Goal: Contribute content: Add original content to the website for others to see

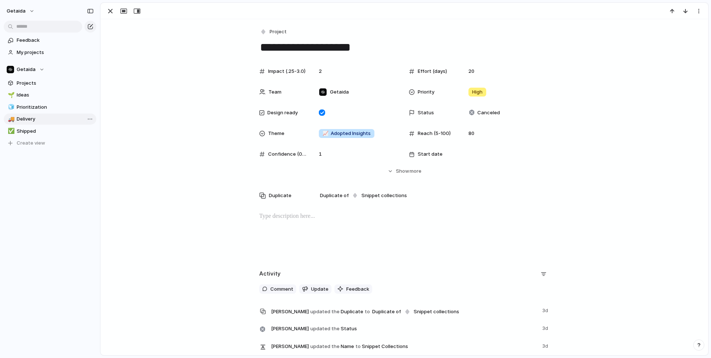
click at [29, 117] on span "Delivery" at bounding box center [55, 118] width 77 height 7
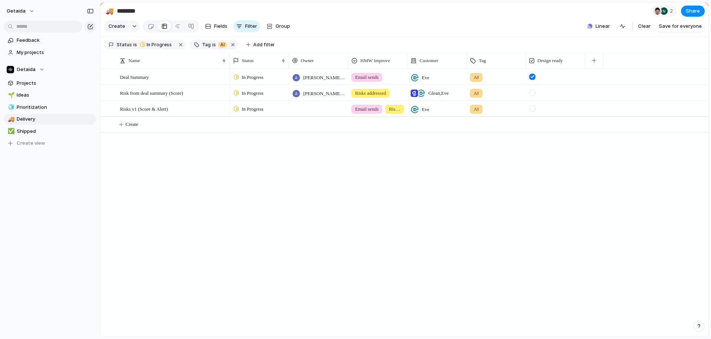
click at [211, 159] on div "Deal Summary Risk from deal summary (Score) Risks v1 (Score & Alert) In Progres…" at bounding box center [404, 203] width 608 height 268
click at [231, 44] on button "button" at bounding box center [233, 45] width 10 height 10
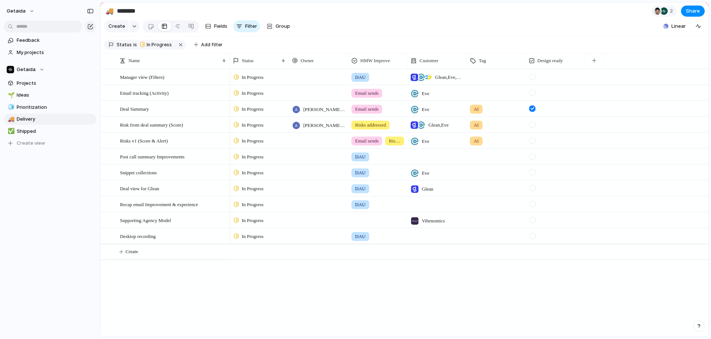
click at [250, 79] on span "In Progress" at bounding box center [253, 77] width 22 height 7
click at [247, 148] on span "Completed" at bounding box center [255, 145] width 26 height 7
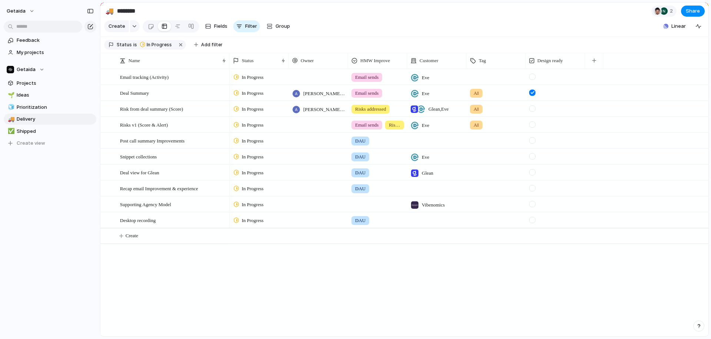
click at [306, 81] on div at bounding box center [318, 76] width 59 height 15
click at [249, 274] on div "[PERSON_NAME] [PERSON_NAME] [PERSON_NAME] [PERSON_NAME][DATE] [PERSON_NAME] [PE…" at bounding box center [355, 169] width 711 height 339
click at [326, 143] on div at bounding box center [318, 140] width 59 height 15
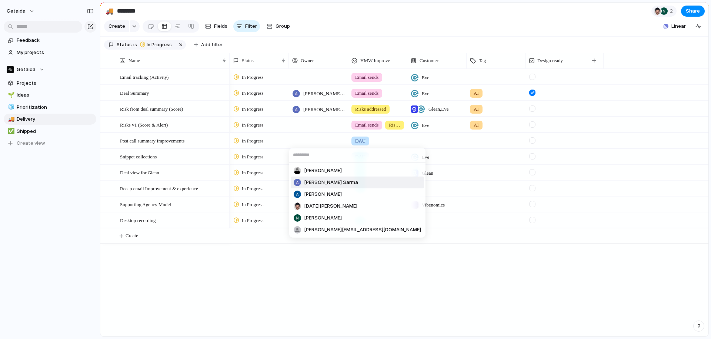
click at [320, 180] on span "[PERSON_NAME] Sarma" at bounding box center [331, 182] width 54 height 7
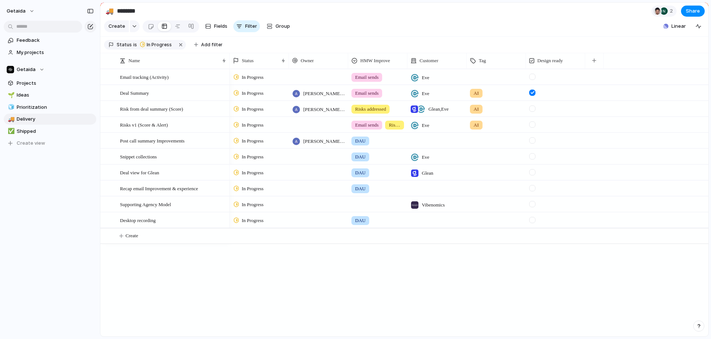
click at [243, 172] on span "In Progress" at bounding box center [253, 172] width 22 height 7
click at [254, 245] on span "Completed" at bounding box center [255, 241] width 26 height 7
click at [245, 172] on span "In Progress" at bounding box center [253, 172] width 22 height 7
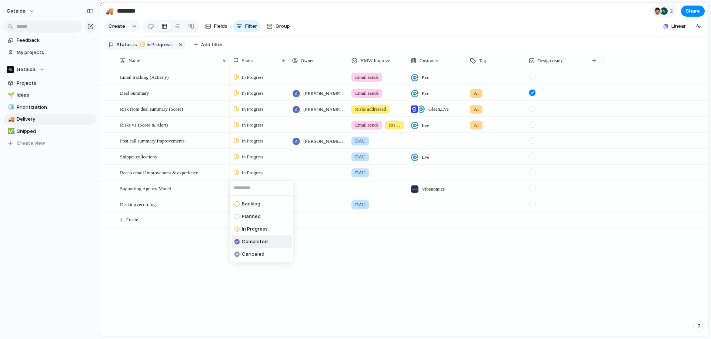
click at [248, 241] on span "Completed" at bounding box center [255, 241] width 26 height 7
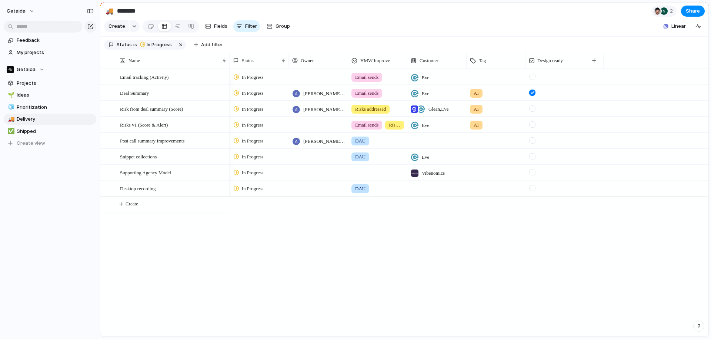
click at [248, 173] on span "In Progress" at bounding box center [253, 172] width 22 height 7
click at [263, 237] on div "Completed" at bounding box center [250, 241] width 33 height 9
click at [33, 107] on span "Prioritization" at bounding box center [55, 107] width 77 height 7
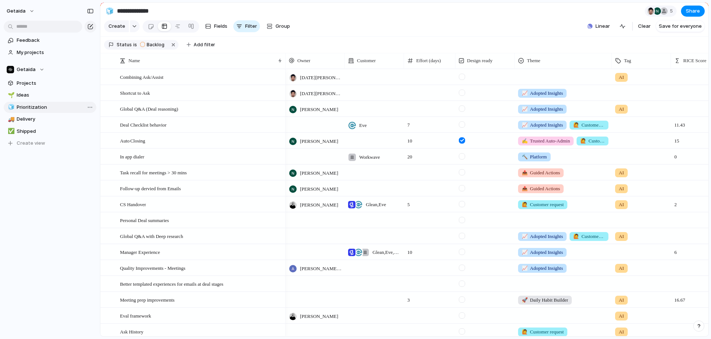
type input "**********"
click at [258, 78] on div "Combining Ask/Assist" at bounding box center [201, 77] width 163 height 15
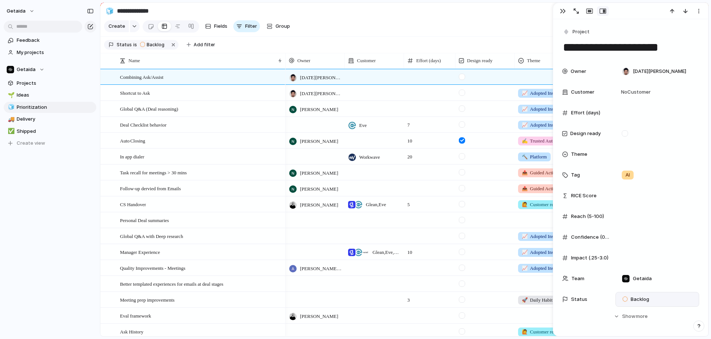
click at [641, 297] on span "Backlog" at bounding box center [639, 299] width 19 height 7
click at [638, 302] on span "In Progress" at bounding box center [643, 303] width 26 height 7
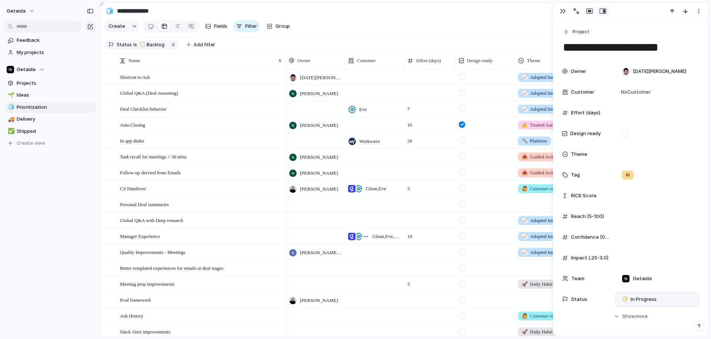
click at [646, 300] on span "In Progress" at bounding box center [643, 299] width 26 height 7
click at [639, 289] on span "Planned" at bounding box center [639, 290] width 19 height 7
click at [55, 182] on div "Feedback My projects Getaida Projects 🌱 Ideas 🧊 Prioritization 🚚 Delivery ✅ Shi…" at bounding box center [50, 104] width 100 height 209
click at [209, 93] on div "Global Q&A (Deal reasoning)" at bounding box center [201, 92] width 163 height 15
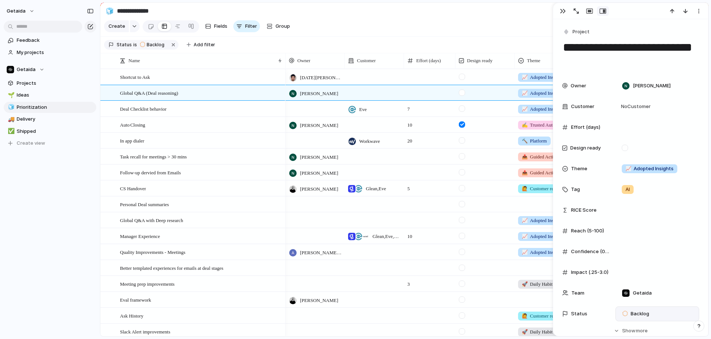
click at [636, 310] on div "Backlog" at bounding box center [636, 313] width 29 height 9
click at [636, 301] on span "In Progress" at bounding box center [643, 303] width 26 height 7
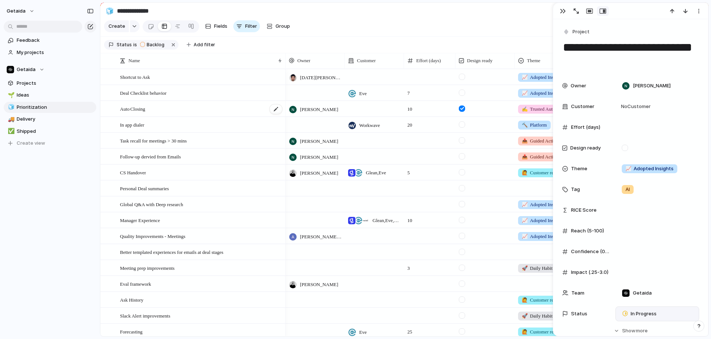
click at [214, 107] on div "Auto Closing" at bounding box center [201, 108] width 163 height 15
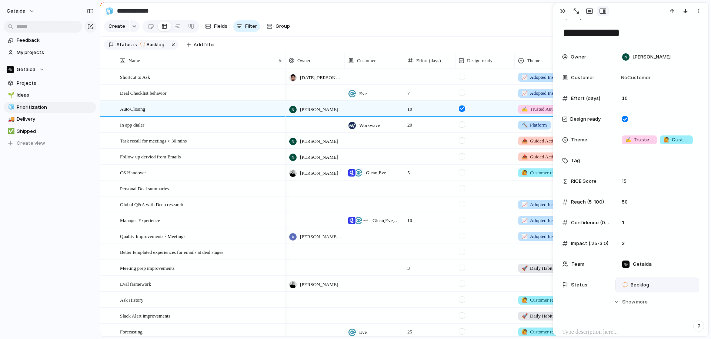
scroll to position [16, 0]
click at [562, 33] on textarea "**********" at bounding box center [630, 32] width 137 height 16
click at [644, 283] on span "Backlog" at bounding box center [639, 283] width 19 height 7
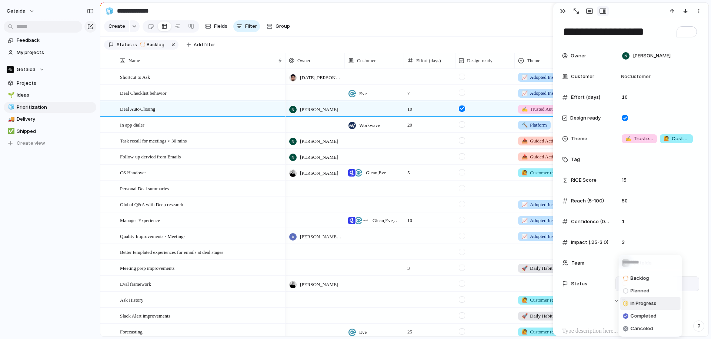
click at [645, 303] on span "In Progress" at bounding box center [643, 303] width 26 height 7
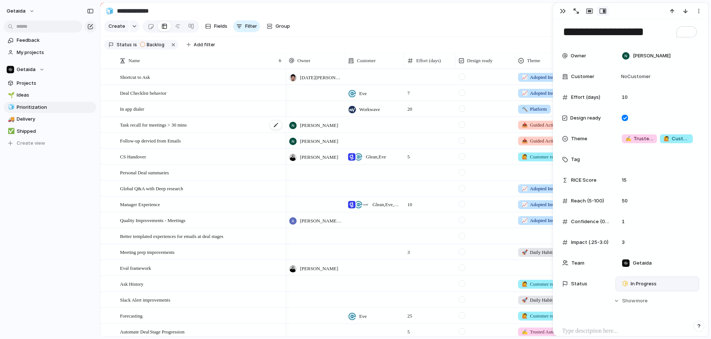
click at [250, 127] on div "Task recall for meetings > 30 mins" at bounding box center [201, 124] width 163 height 15
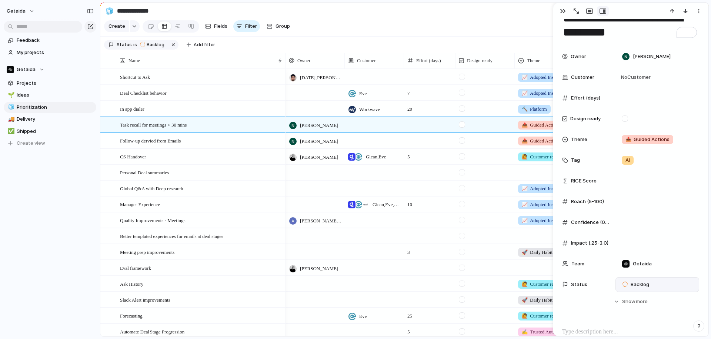
click at [632, 282] on span "Backlog" at bounding box center [639, 284] width 19 height 7
click at [638, 303] on span "In Progress" at bounding box center [643, 303] width 26 height 7
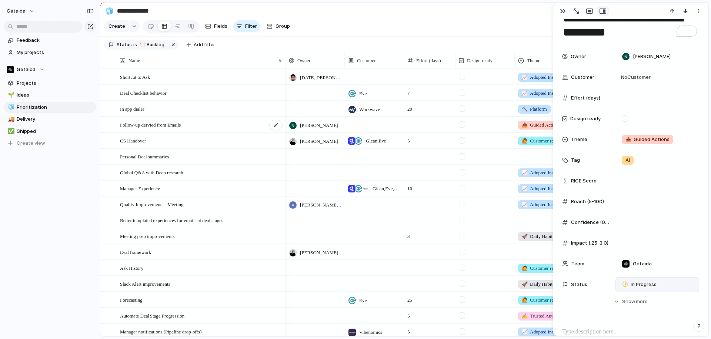
click at [232, 128] on div "Follow-up dervied from Emails" at bounding box center [201, 124] width 163 height 15
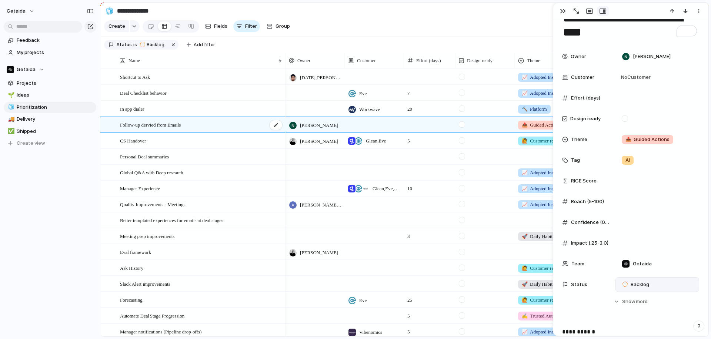
scroll to position [29, 0]
click at [641, 283] on span "Backlog" at bounding box center [639, 284] width 19 height 7
click at [638, 302] on span "In Progress" at bounding box center [643, 303] width 26 height 7
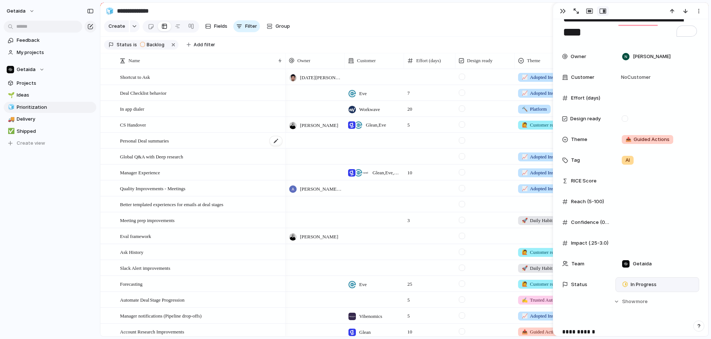
click at [229, 141] on div "Personal Deal summaries" at bounding box center [201, 140] width 163 height 15
type textarea "**********"
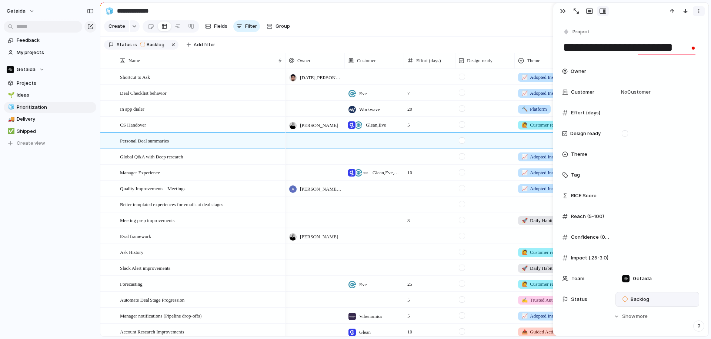
click at [697, 9] on div "button" at bounding box center [698, 11] width 6 height 6
click at [669, 35] on span "Delete" at bounding box center [667, 38] width 16 height 7
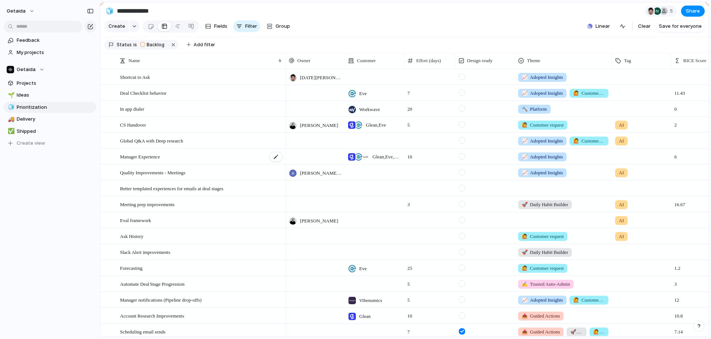
click at [210, 154] on div "Manager Experience" at bounding box center [201, 156] width 163 height 15
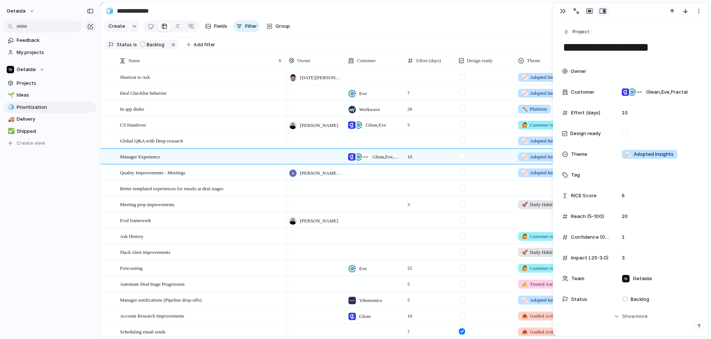
click at [580, 49] on textarea "**********" at bounding box center [630, 48] width 137 height 16
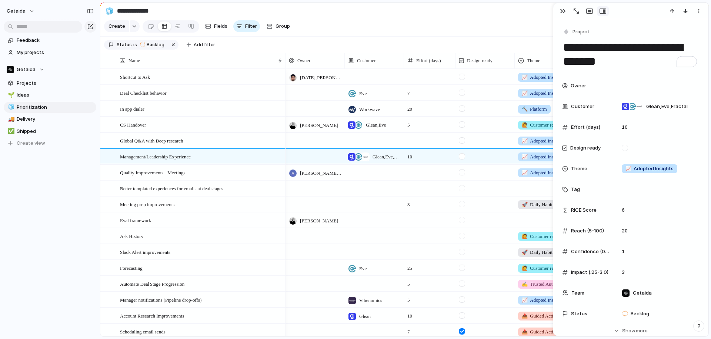
type textarea "**********"
click at [66, 183] on div "Feedback My projects Getaida Projects 🌱 Ideas 🧊 Prioritization 🚚 Delivery ✅ Shi…" at bounding box center [50, 104] width 100 height 209
click at [560, 13] on div "button" at bounding box center [563, 11] width 6 height 6
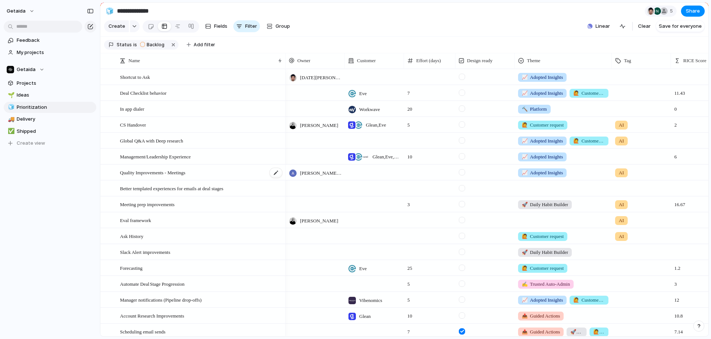
click at [206, 172] on div "Quality Improvements - Meetings" at bounding box center [201, 172] width 163 height 15
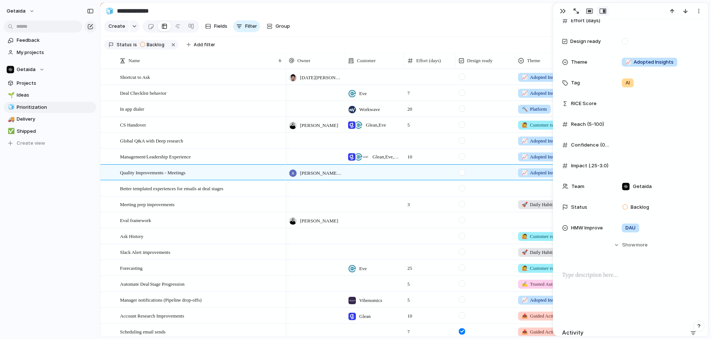
scroll to position [107, 0]
click at [642, 205] on span "Backlog" at bounding box center [639, 206] width 19 height 7
click at [599, 275] on div "Backlog Planned In Progress Completed Canceled" at bounding box center [355, 169] width 711 height 339
click at [588, 275] on p "To enrich screen reader interactions, please activate Accessibility in Grammarl…" at bounding box center [630, 274] width 137 height 9
click at [643, 208] on span "Backlog" at bounding box center [639, 206] width 19 height 7
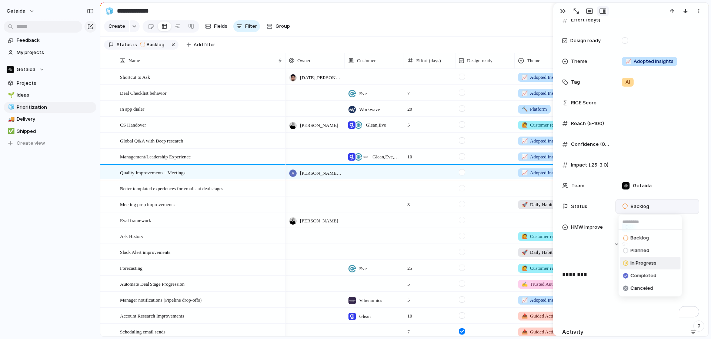
click at [637, 267] on div "In Progress" at bounding box center [639, 263] width 33 height 9
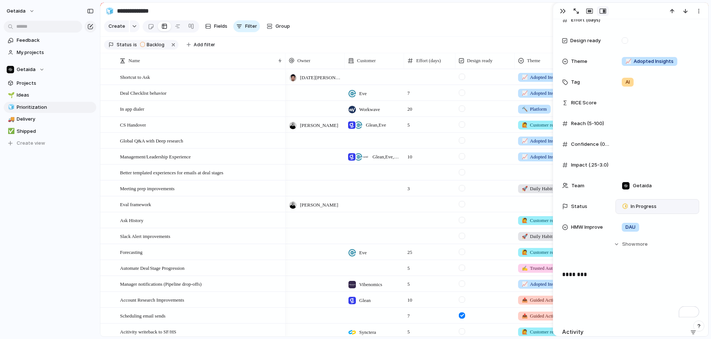
click at [48, 195] on div "Feedback My projects Getaida Projects 🌱 Ideas 🧊 Prioritization 🚚 Delivery ✅ Shi…" at bounding box center [50, 104] width 100 height 209
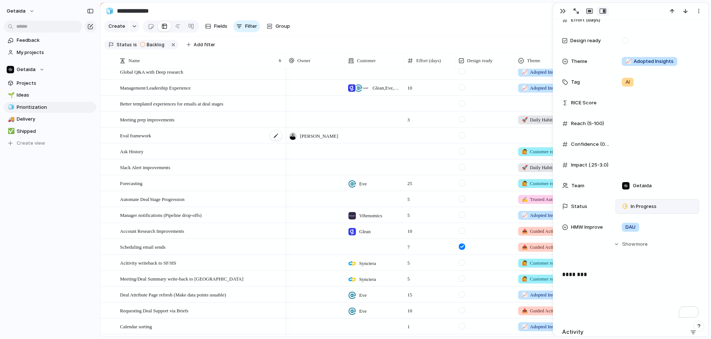
scroll to position [178, 0]
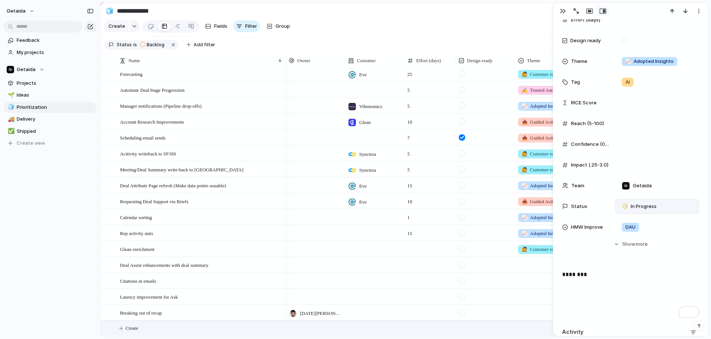
click at [134, 325] on span "Create" at bounding box center [131, 328] width 13 height 7
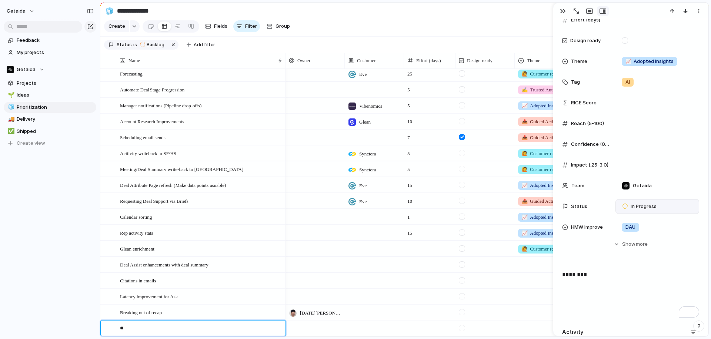
type textarea "*"
type textarea "**********"
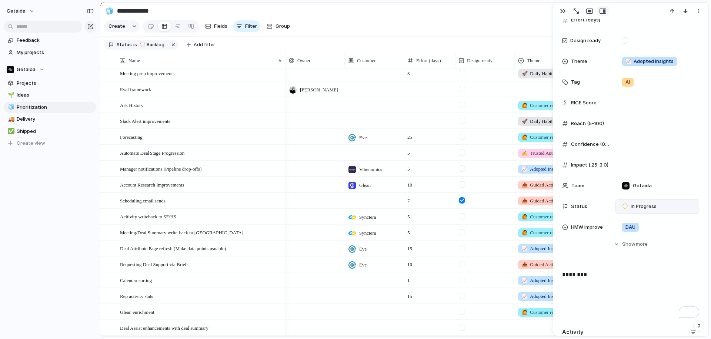
scroll to position [0, 0]
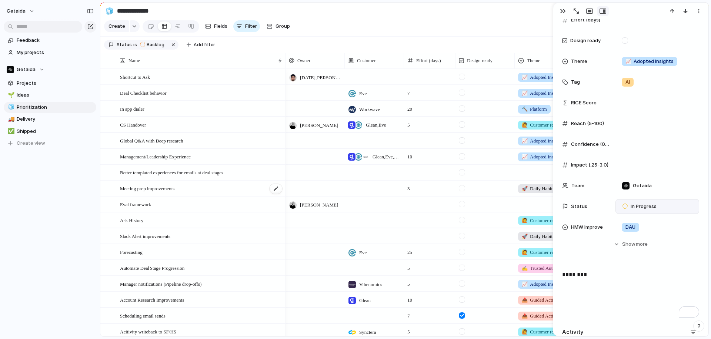
click at [199, 190] on div "Meeting prep improvements" at bounding box center [201, 188] width 163 height 15
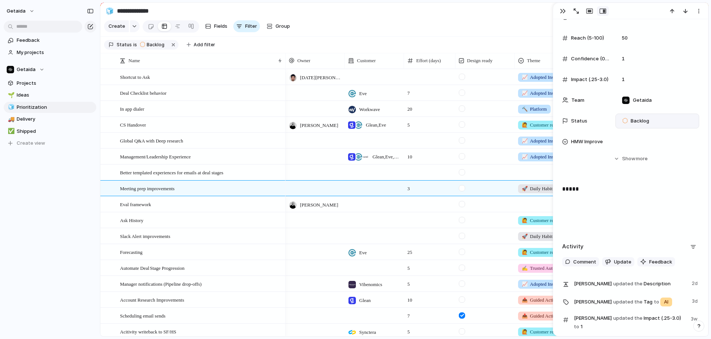
scroll to position [172, 0]
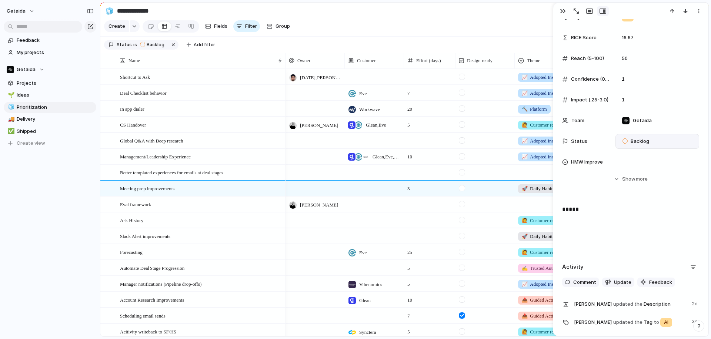
click at [639, 140] on span "Backlog" at bounding box center [639, 141] width 19 height 7
click at [642, 183] on span "Planned" at bounding box center [639, 185] width 19 height 7
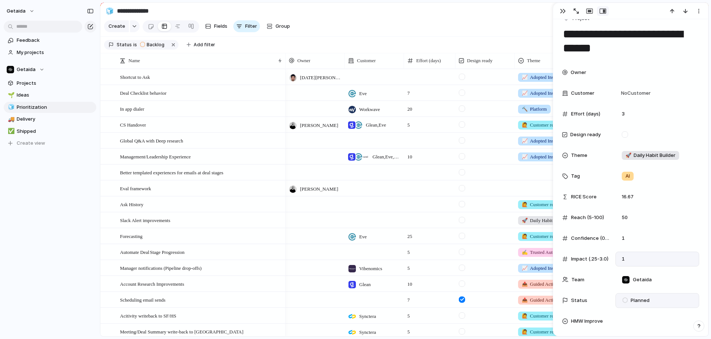
scroll to position [12, 0]
click at [578, 73] on span "Owner" at bounding box center [578, 73] width 16 height 7
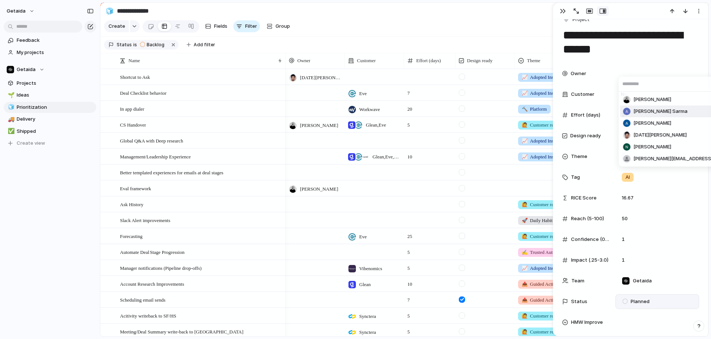
click at [637, 109] on span "[PERSON_NAME] Sarma" at bounding box center [660, 111] width 54 height 7
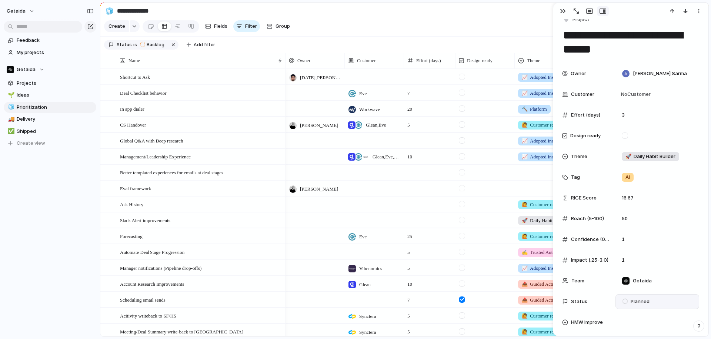
click at [38, 213] on div "getaida Feedback My projects Getaida Projects 🌱 Ideas 🧊 Prioritization 🚚 Delive…" at bounding box center [50, 169] width 100 height 339
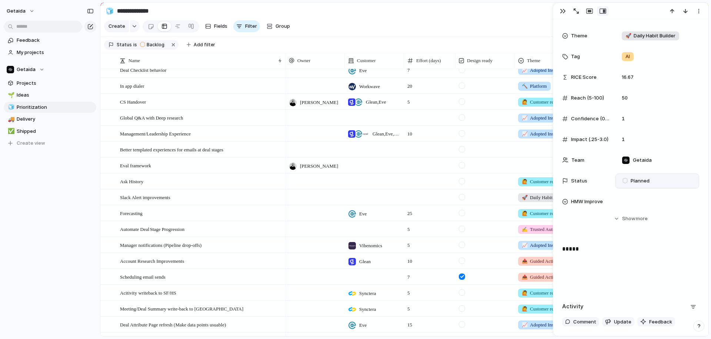
scroll to position [136, 0]
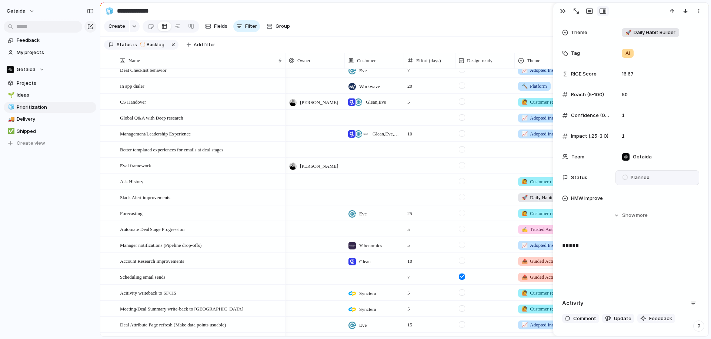
click at [594, 258] on div "*****" at bounding box center [630, 264] width 137 height 47
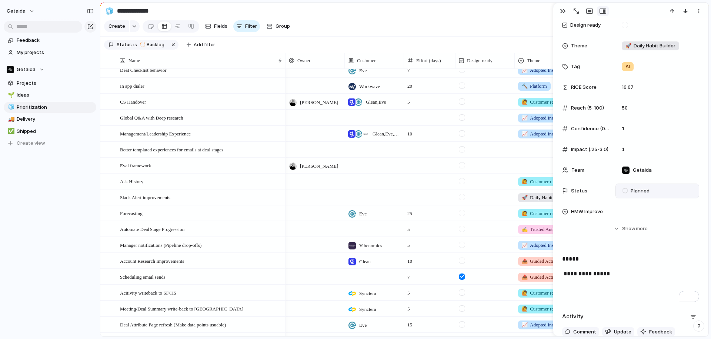
scroll to position [119, 0]
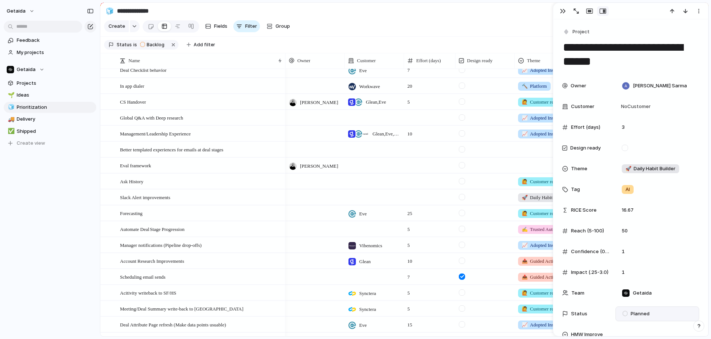
click at [70, 174] on div "Feedback My projects Getaida Projects 🌱 Ideas 🧊 Prioritization 🚚 Delivery ✅ Shi…" at bounding box center [50, 104] width 100 height 209
click at [183, 166] on div "Eval framework" at bounding box center [201, 165] width 163 height 15
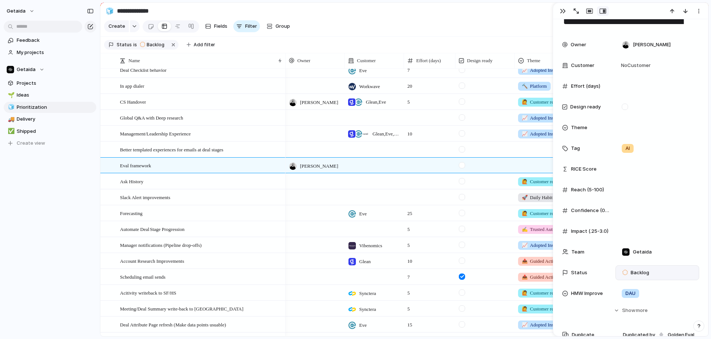
scroll to position [33, 0]
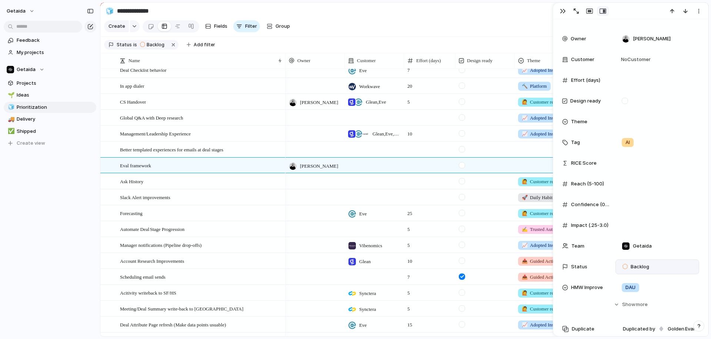
click at [646, 263] on span "Backlog" at bounding box center [639, 266] width 19 height 7
click at [639, 304] on span "In Progress" at bounding box center [643, 303] width 26 height 7
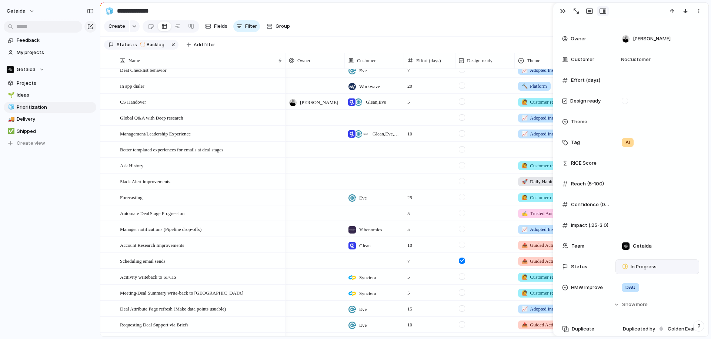
click at [56, 188] on div "Feedback My projects Getaida Projects 🌱 Ideas 🧊 Prioritization 🚚 Delivery ✅ Shi…" at bounding box center [50, 104] width 100 height 209
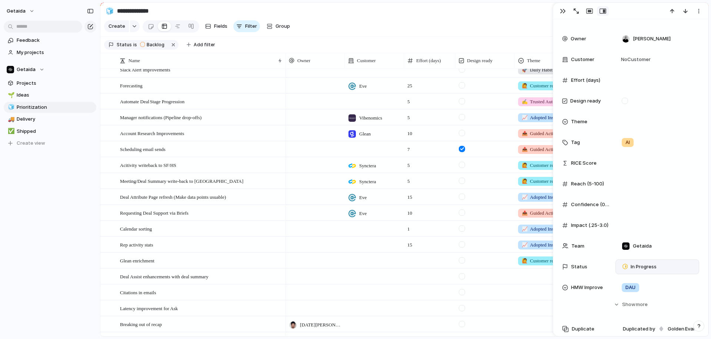
scroll to position [135, 0]
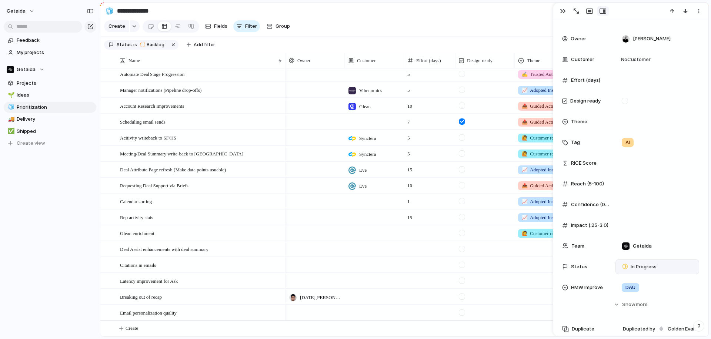
click at [319, 309] on div at bounding box center [314, 312] width 59 height 15
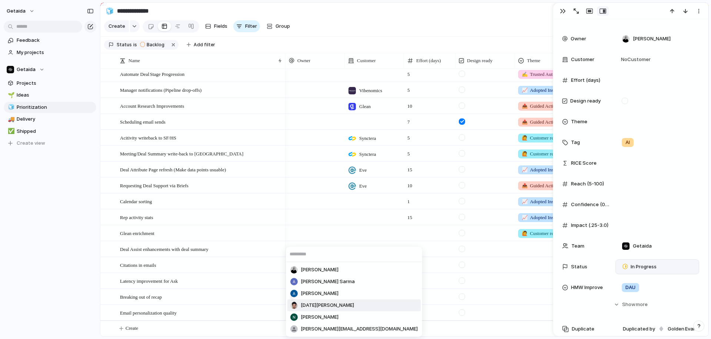
click at [306, 306] on span "[DATE][PERSON_NAME]" at bounding box center [326, 305] width 53 height 7
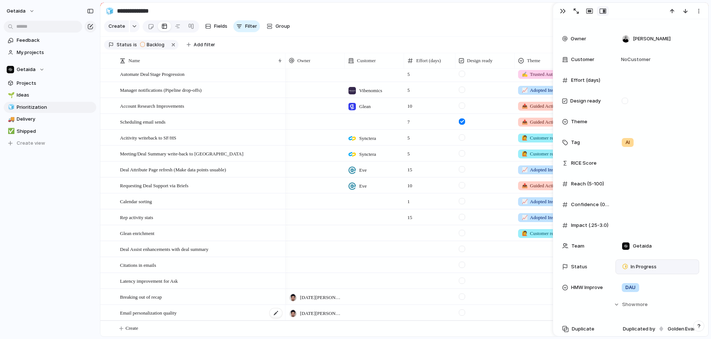
click at [251, 312] on div "Email personalization quality" at bounding box center [201, 312] width 163 height 15
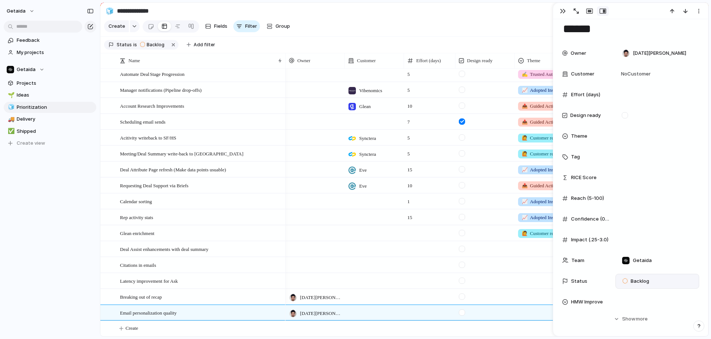
click at [639, 282] on span "Backlog" at bounding box center [639, 281] width 19 height 7
click at [641, 306] on span "In Progress" at bounding box center [643, 303] width 26 height 7
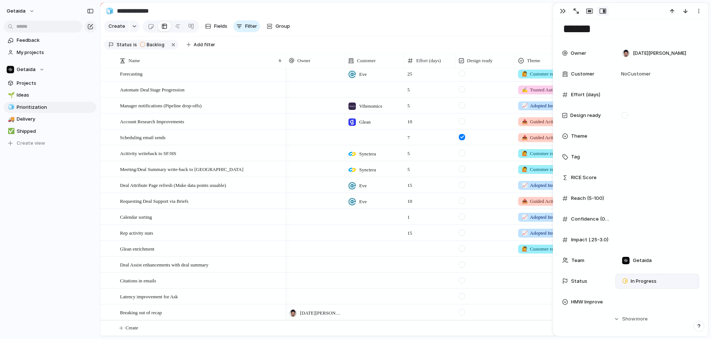
scroll to position [147, 0]
click at [304, 284] on div at bounding box center [314, 280] width 59 height 15
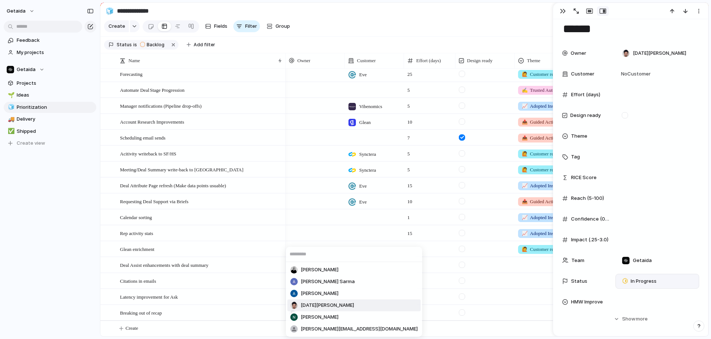
click at [299, 305] on div "[DATE][PERSON_NAME]" at bounding box center [322, 305] width 64 height 7
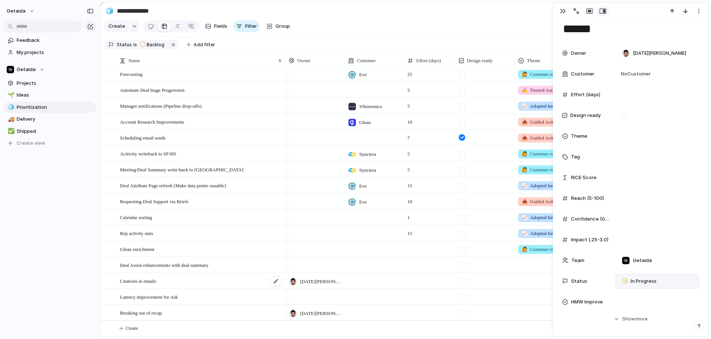
click at [221, 280] on div "Citations in emails" at bounding box center [201, 280] width 163 height 15
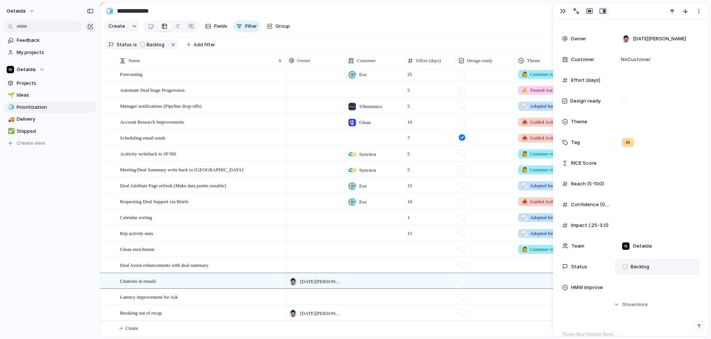
click at [637, 265] on span "Backlog" at bounding box center [639, 266] width 19 height 7
click at [637, 304] on span "In Progress" at bounding box center [643, 303] width 26 height 7
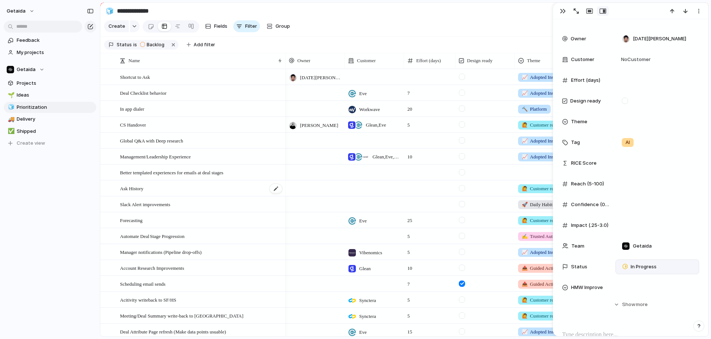
click at [201, 192] on div "Ask History" at bounding box center [201, 188] width 163 height 15
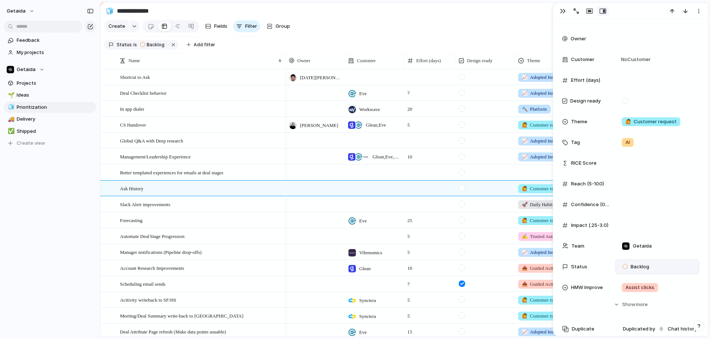
click at [312, 192] on div at bounding box center [314, 188] width 59 height 15
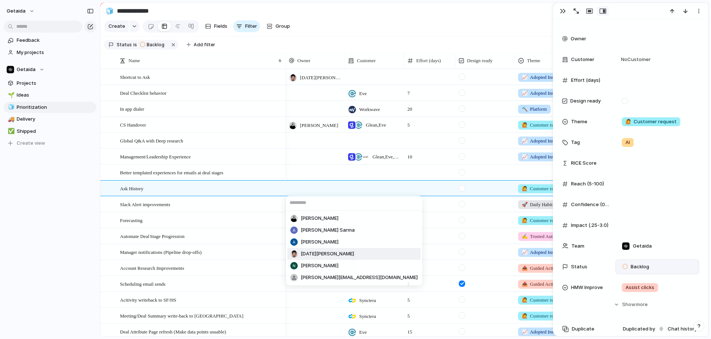
click at [315, 251] on span "[DATE][PERSON_NAME]" at bounding box center [326, 253] width 53 height 7
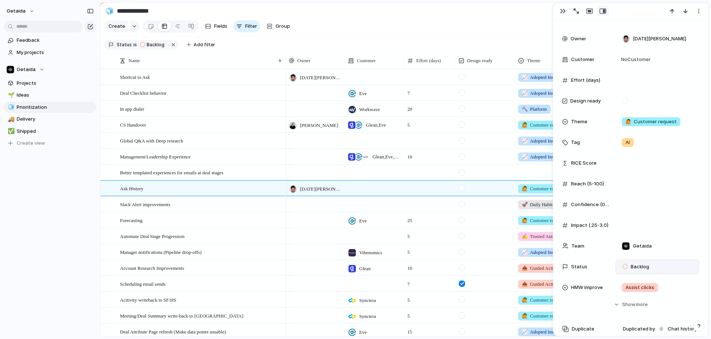
click at [638, 265] on span "Backlog" at bounding box center [639, 266] width 19 height 7
drag, startPoint x: 640, startPoint y: 290, endPoint x: 641, endPoint y: 300, distance: 9.6
click at [641, 300] on ul "Backlog Planned In Progress Completed Canceled" at bounding box center [649, 303] width 63 height 67
click at [641, 300] on span "In Progress" at bounding box center [643, 303] width 26 height 7
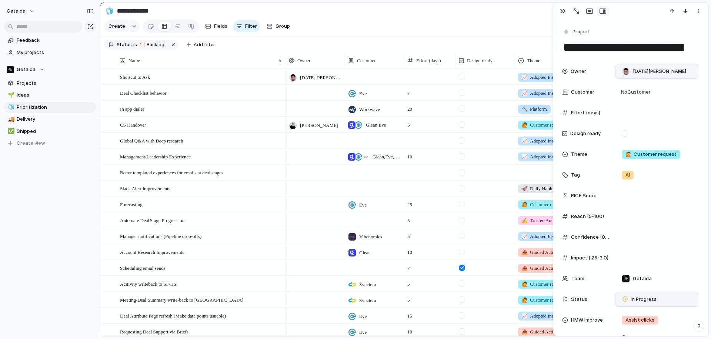
click at [655, 75] on div "[DATE][PERSON_NAME]" at bounding box center [653, 71] width 70 height 8
type input "***"
click at [653, 102] on span "[PERSON_NAME]" at bounding box center [652, 101] width 38 height 7
click at [660, 73] on span "[PERSON_NAME]" at bounding box center [651, 71] width 38 height 7
click at [660, 73] on div "[PERSON_NAME] [PERSON_NAME] [PERSON_NAME] [PERSON_NAME][DATE] [PERSON_NAME] [PE…" at bounding box center [355, 169] width 711 height 339
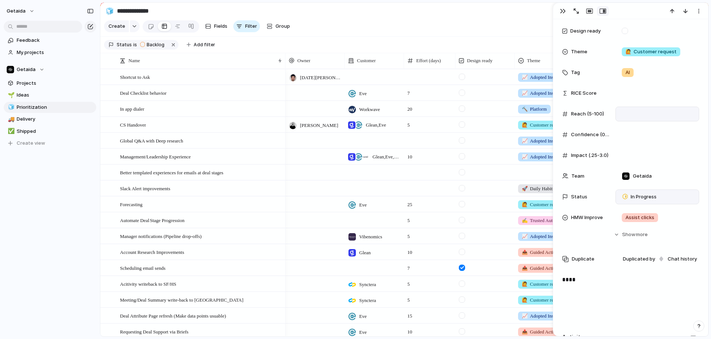
scroll to position [171, 0]
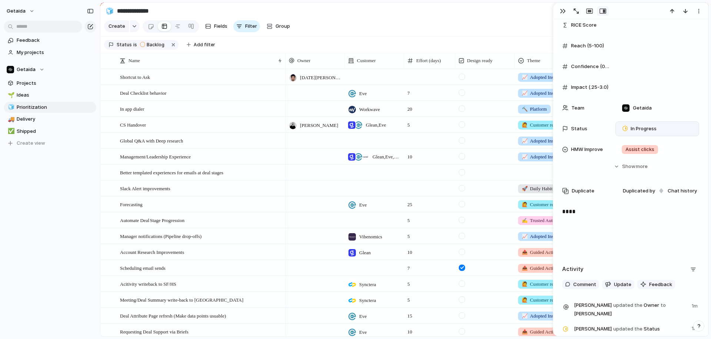
click at [603, 226] on div "****" at bounding box center [630, 230] width 137 height 47
click at [36, 236] on div "getaida Feedback My projects Getaida Projects 🌱 Ideas 🧊 Prioritization 🚚 Delive…" at bounding box center [50, 169] width 100 height 339
click at [159, 252] on span "Account Research Improvements" at bounding box center [152, 252] width 64 height 9
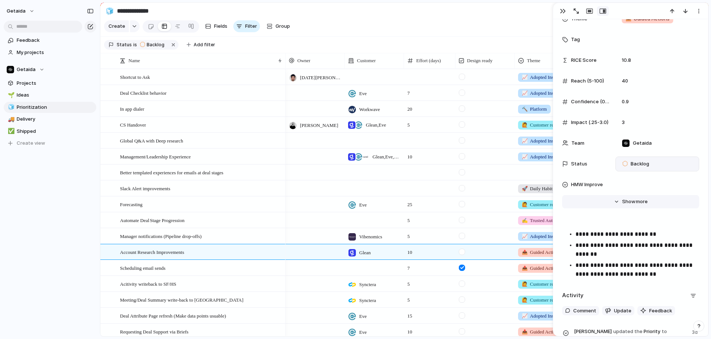
scroll to position [149, 0]
click at [637, 167] on span "Backlog" at bounding box center [639, 164] width 19 height 7
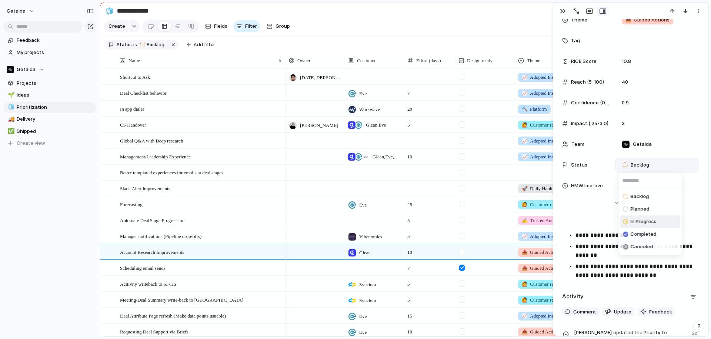
click at [637, 220] on span "In Progress" at bounding box center [643, 221] width 26 height 7
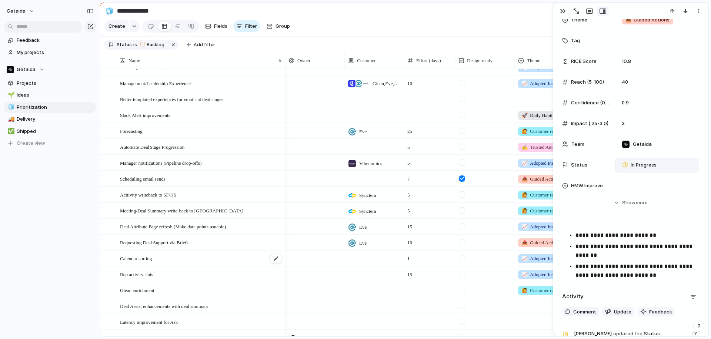
scroll to position [82, 0]
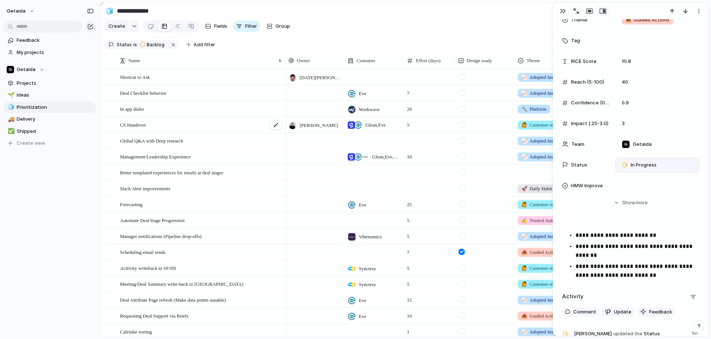
click at [205, 125] on div "CS Handover" at bounding box center [201, 124] width 163 height 15
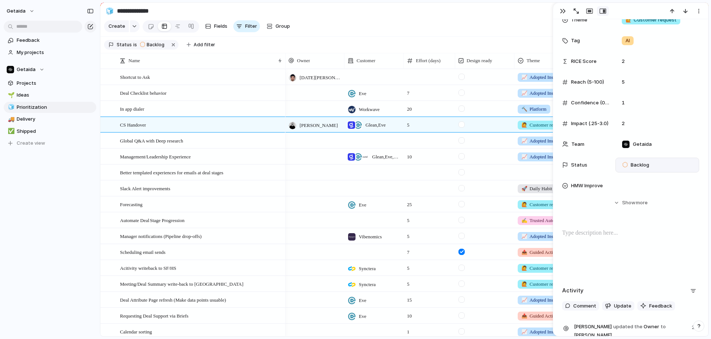
click at [637, 165] on span "Backlog" at bounding box center [639, 164] width 19 height 7
click at [637, 219] on span "In Progress" at bounding box center [643, 221] width 26 height 7
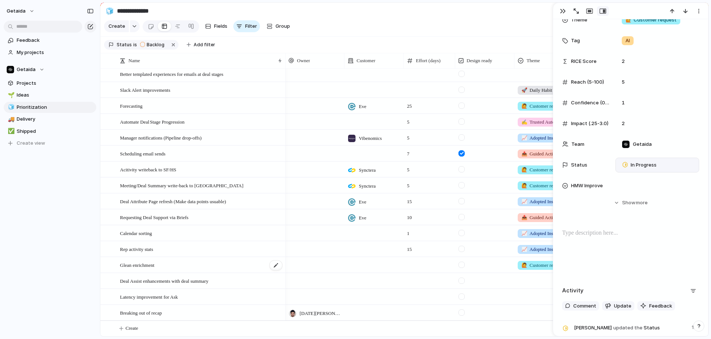
click at [209, 268] on div "Glean enrichment" at bounding box center [201, 265] width 163 height 15
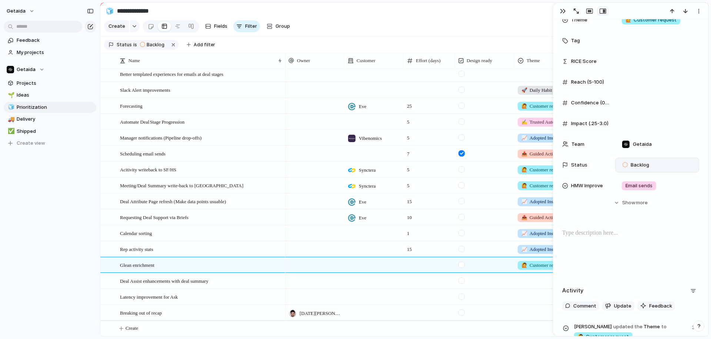
click at [638, 168] on span "Backlog" at bounding box center [639, 164] width 19 height 7
click at [640, 219] on span "In Progress" at bounding box center [643, 221] width 26 height 7
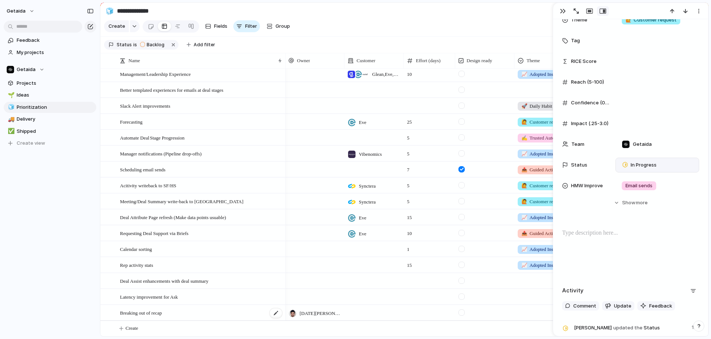
click at [191, 312] on div "Breaking out of recap" at bounding box center [201, 312] width 163 height 15
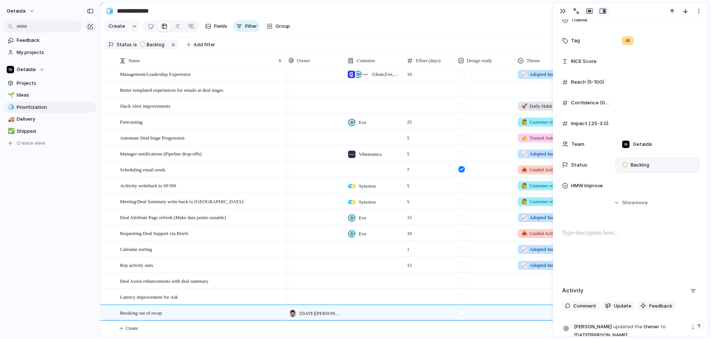
click at [637, 167] on span "Backlog" at bounding box center [639, 164] width 19 height 7
click at [638, 217] on div "In Progress" at bounding box center [639, 221] width 33 height 9
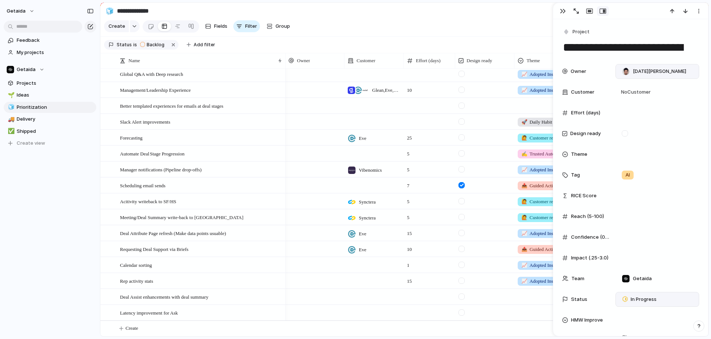
click at [623, 52] on textarea "**********" at bounding box center [630, 48] width 137 height 16
type textarea "**********"
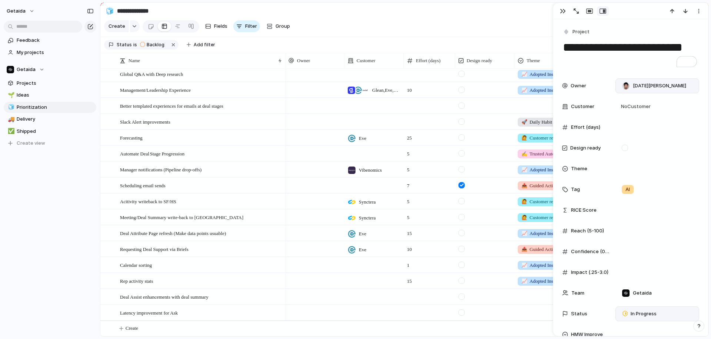
type textarea "**********"
click at [49, 221] on div "getaida Feedback My projects Getaida Projects 🌱 Ideas 🧊 Prioritization 🚚 Delive…" at bounding box center [50, 169] width 100 height 339
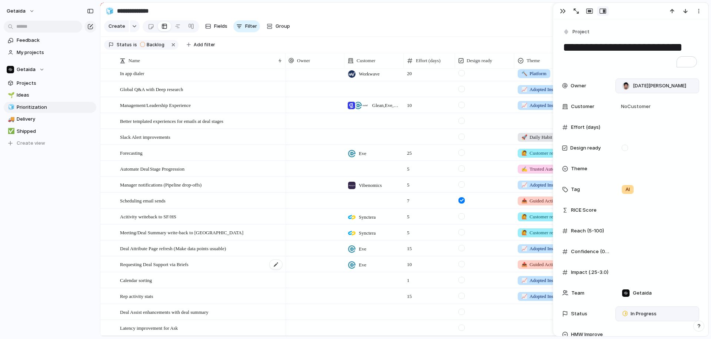
scroll to position [34, 0]
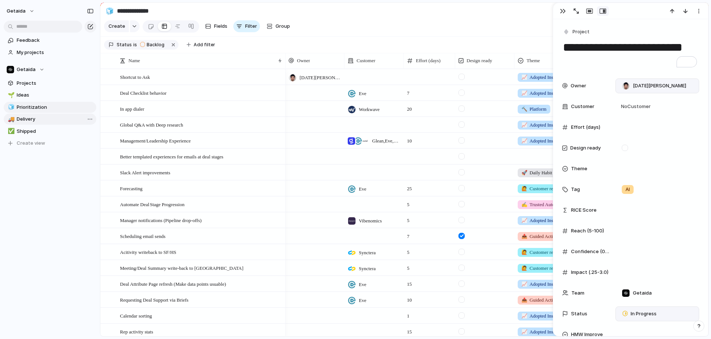
click at [31, 118] on span "Delivery" at bounding box center [55, 118] width 77 height 7
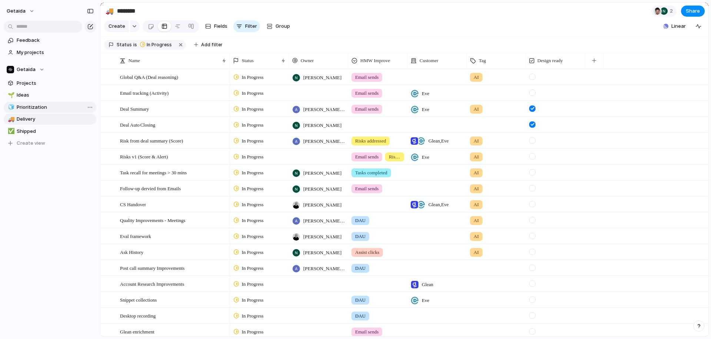
click at [36, 107] on span "Prioritization" at bounding box center [55, 107] width 77 height 7
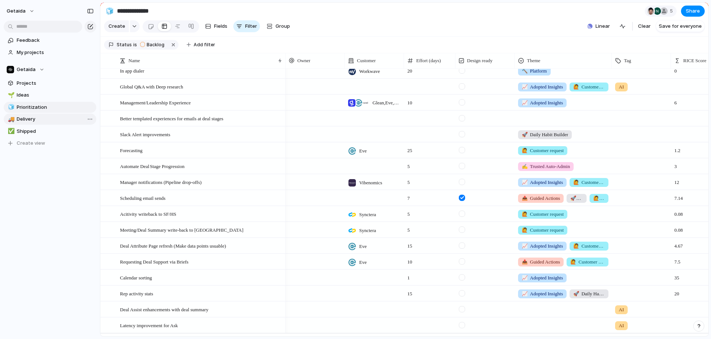
click at [30, 122] on span "Delivery" at bounding box center [55, 118] width 77 height 7
type input "********"
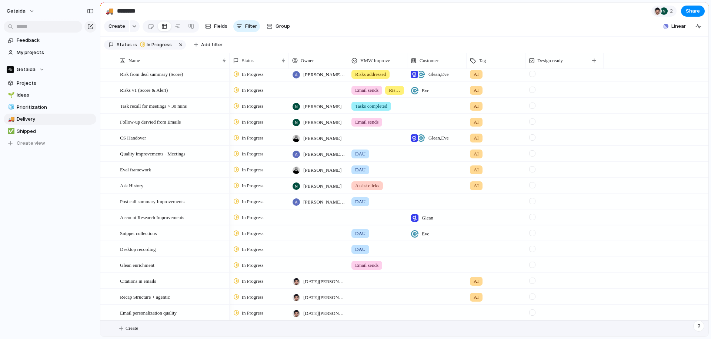
click at [134, 327] on span "Create" at bounding box center [131, 328] width 13 height 7
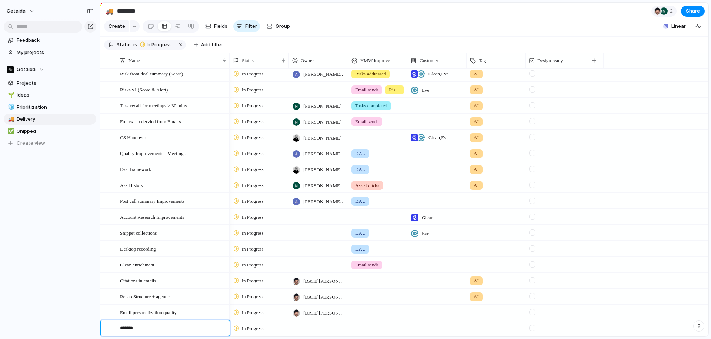
type textarea "********"
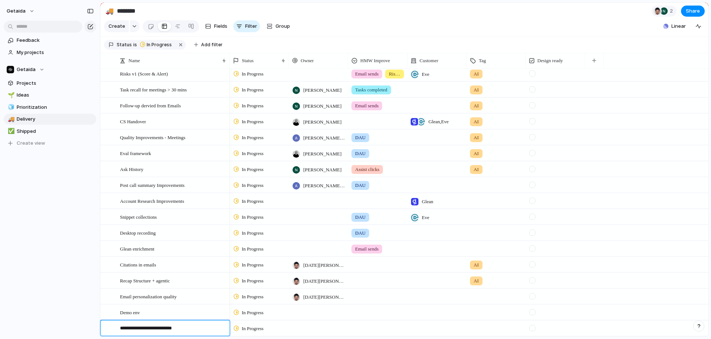
type textarea "**********"
click at [319, 323] on div at bounding box center [318, 327] width 59 height 15
type input "*"
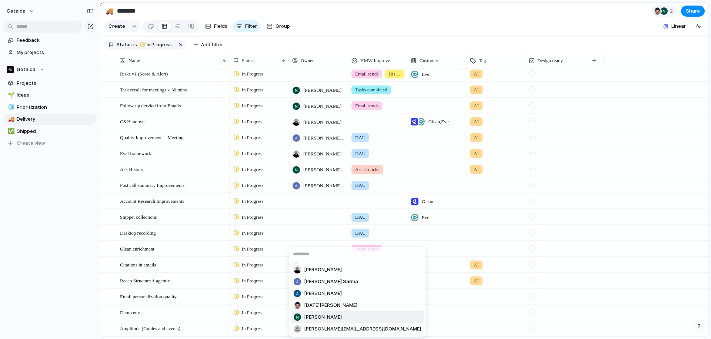
click at [80, 169] on div "[PERSON_NAME] [PERSON_NAME] [PERSON_NAME] [PERSON_NAME][DATE] [PERSON_NAME] [PE…" at bounding box center [355, 169] width 711 height 339
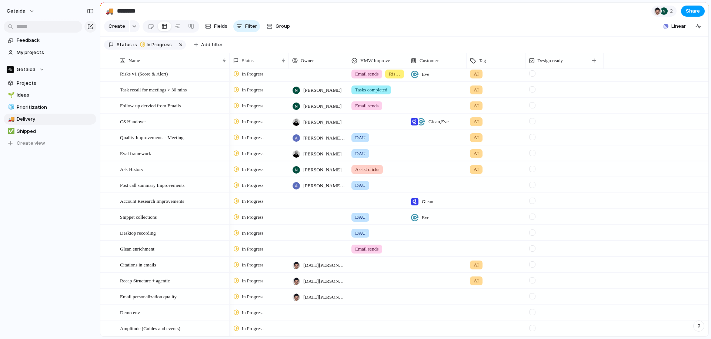
click at [691, 9] on span "Share" at bounding box center [692, 10] width 14 height 7
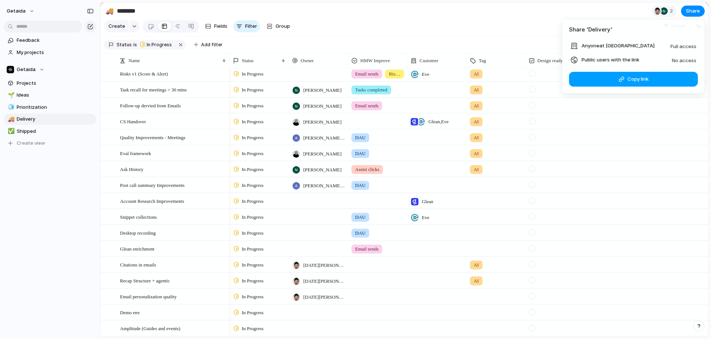
click at [621, 80] on div "button" at bounding box center [621, 79] width 6 height 6
